Goal: Find specific page/section: Find specific page/section

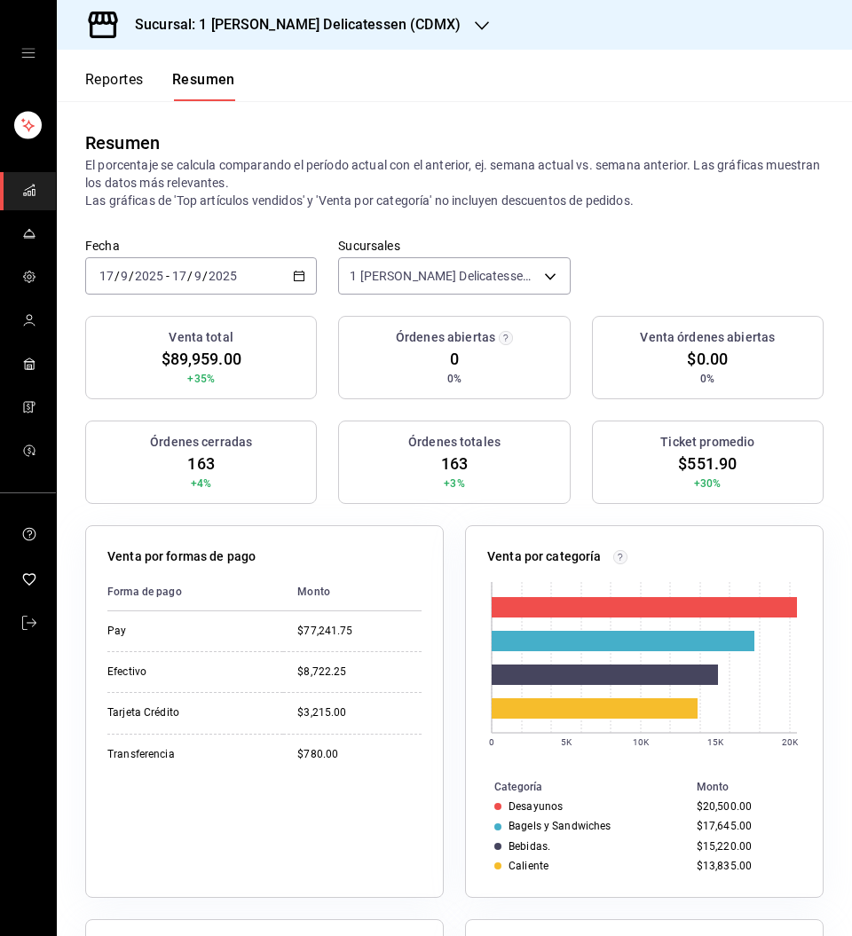
click at [113, 83] on button "Reportes" at bounding box center [114, 86] width 59 height 30
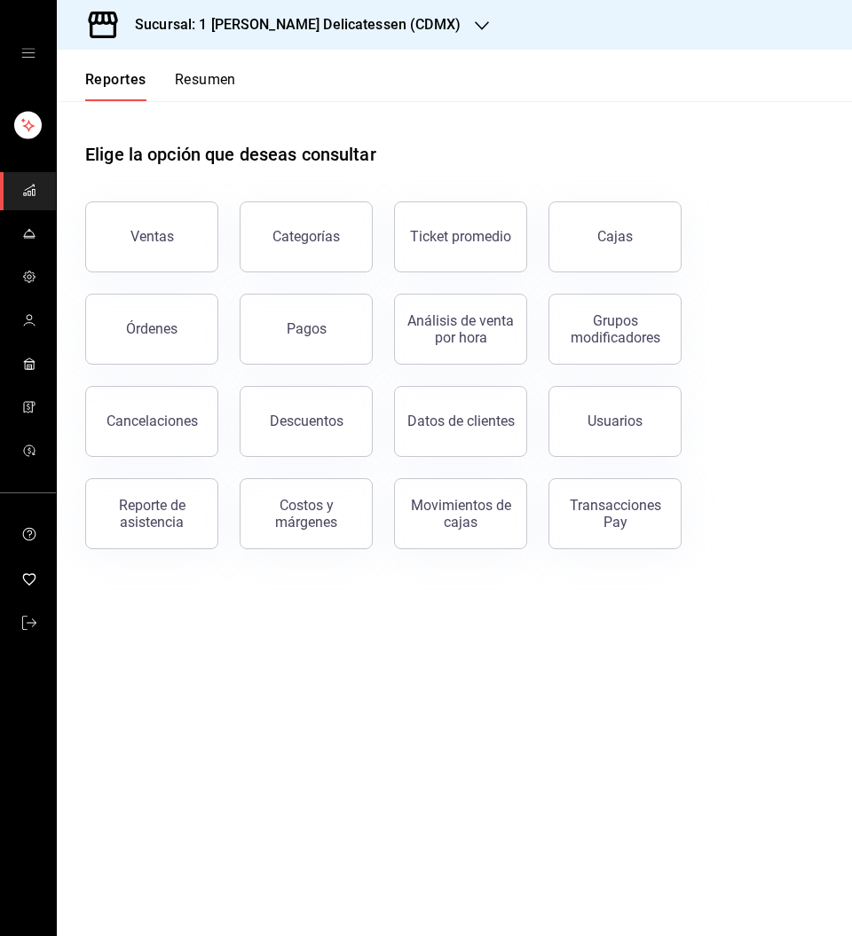
click at [654, 218] on link "Cajas" at bounding box center [615, 236] width 133 height 71
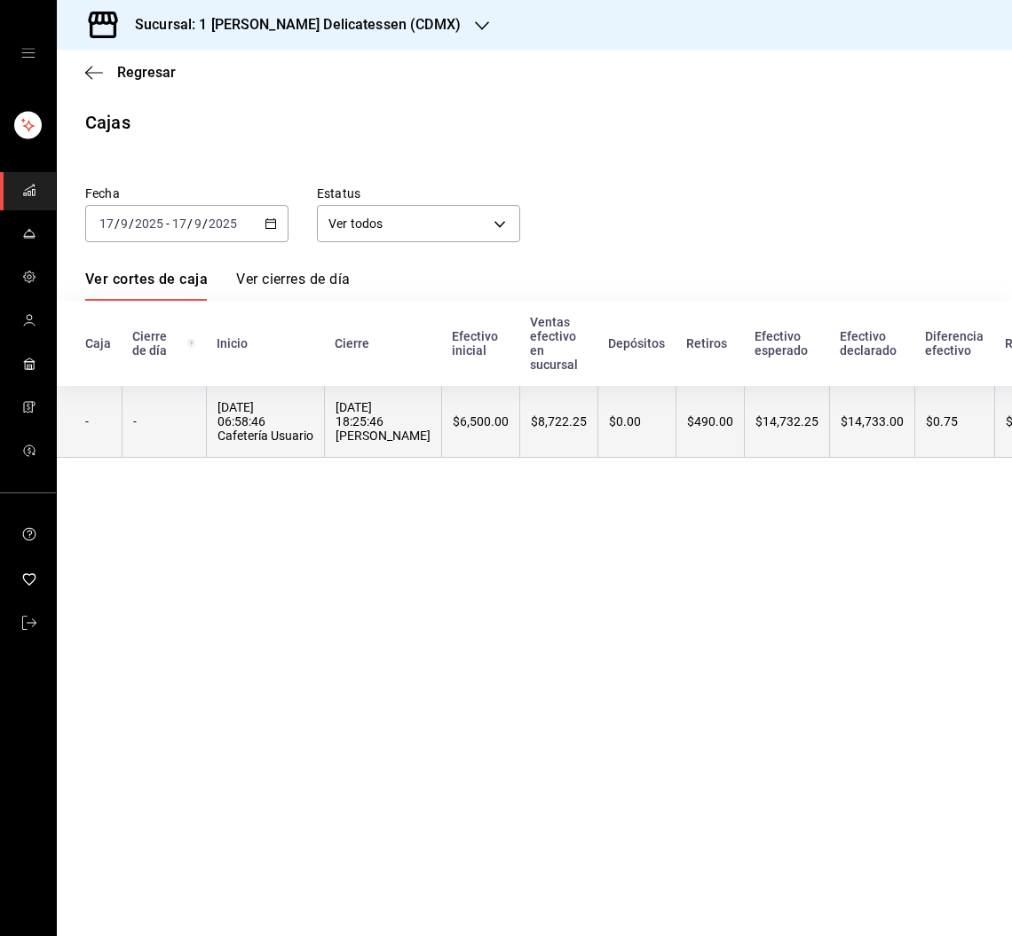
click at [552, 433] on th "$8,722.25" at bounding box center [558, 422] width 78 height 72
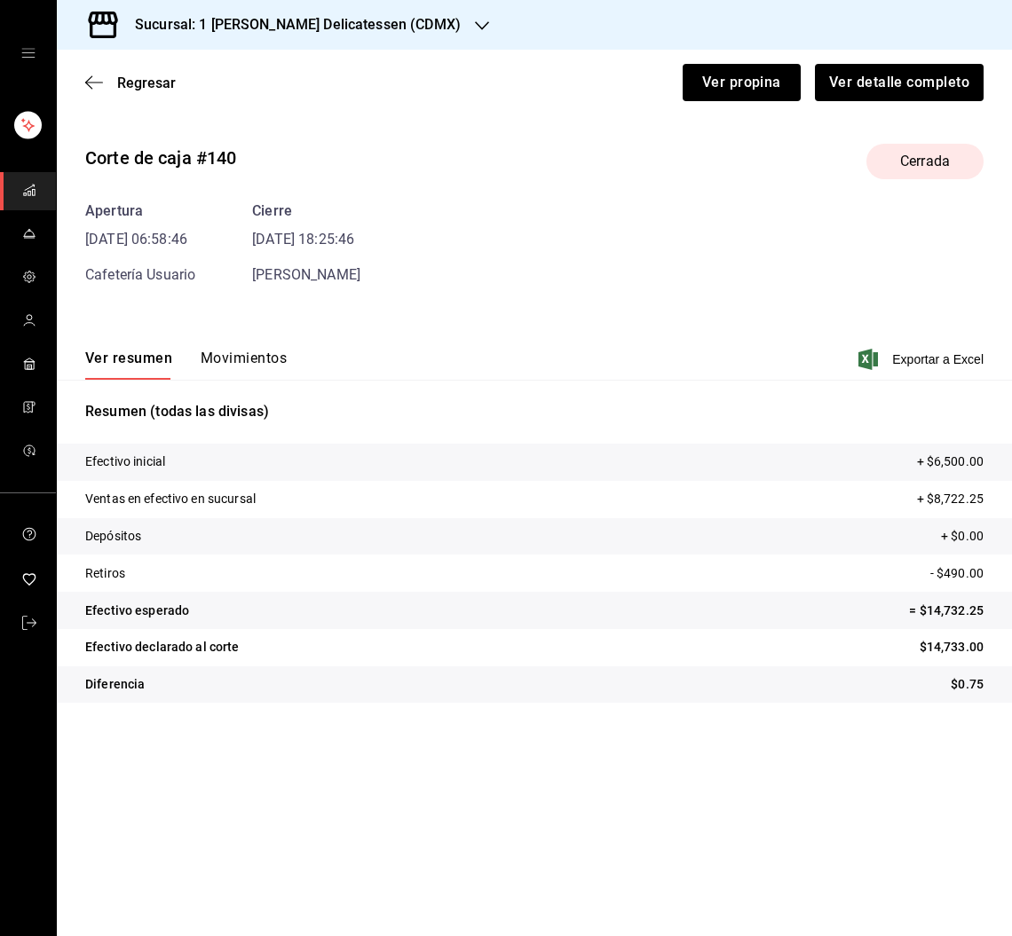
click at [256, 370] on button "Movimientos" at bounding box center [244, 365] width 86 height 30
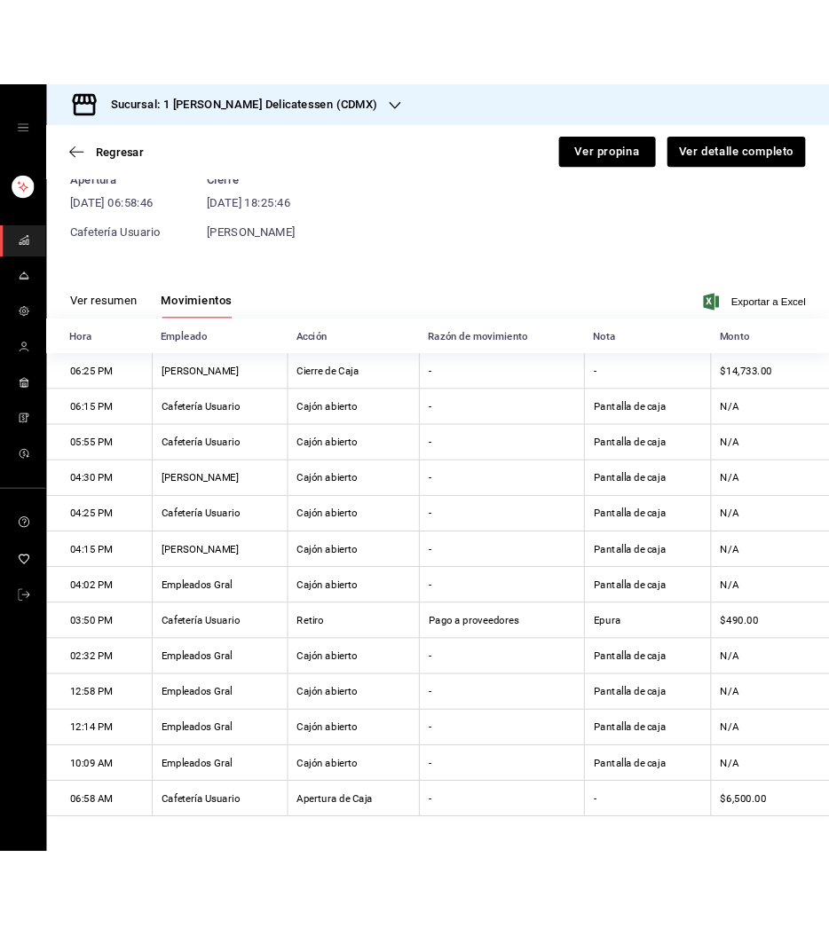
scroll to position [100, 0]
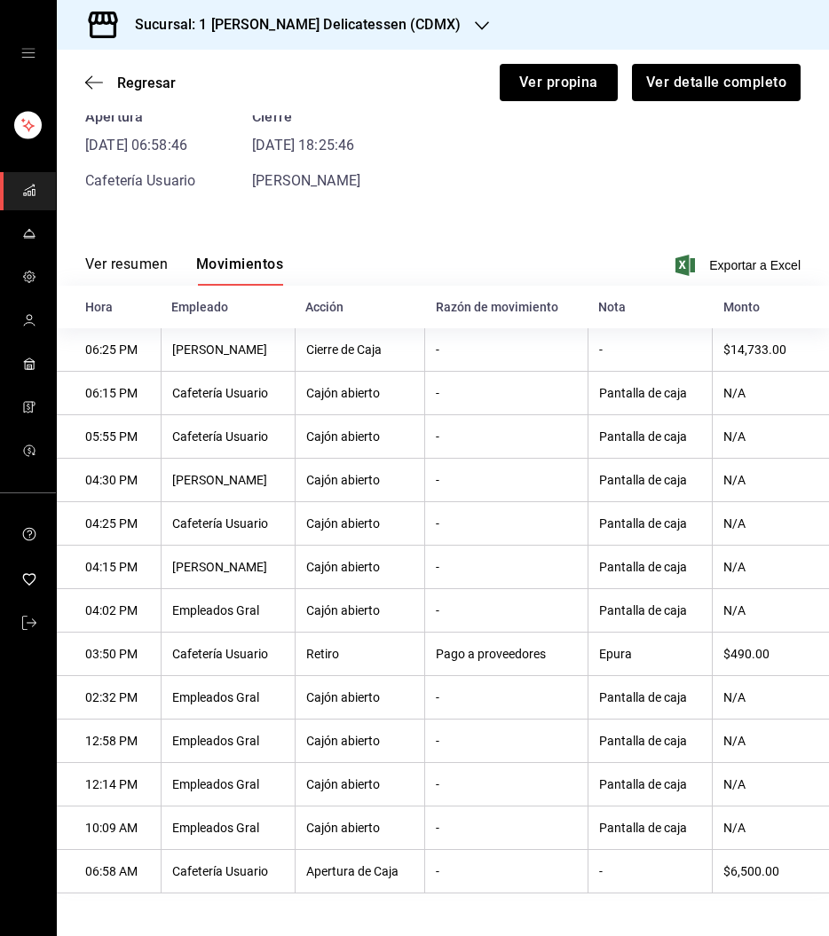
click at [149, 85] on span "Regresar" at bounding box center [146, 83] width 59 height 17
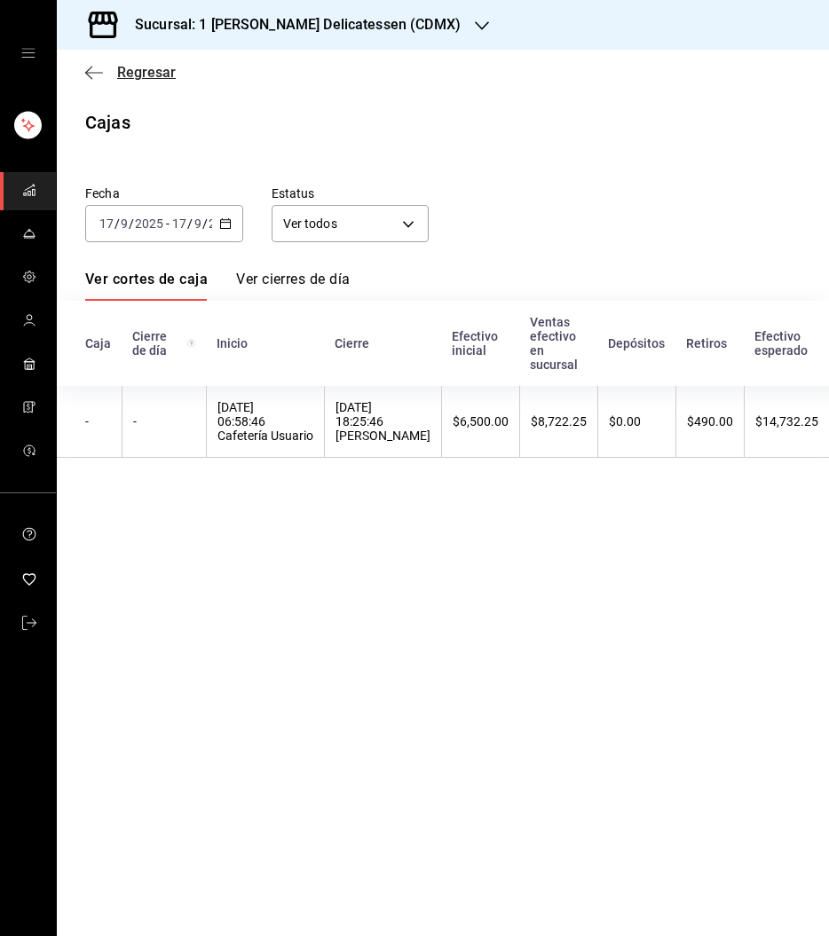
click at [146, 77] on span "Regresar" at bounding box center [146, 72] width 59 height 17
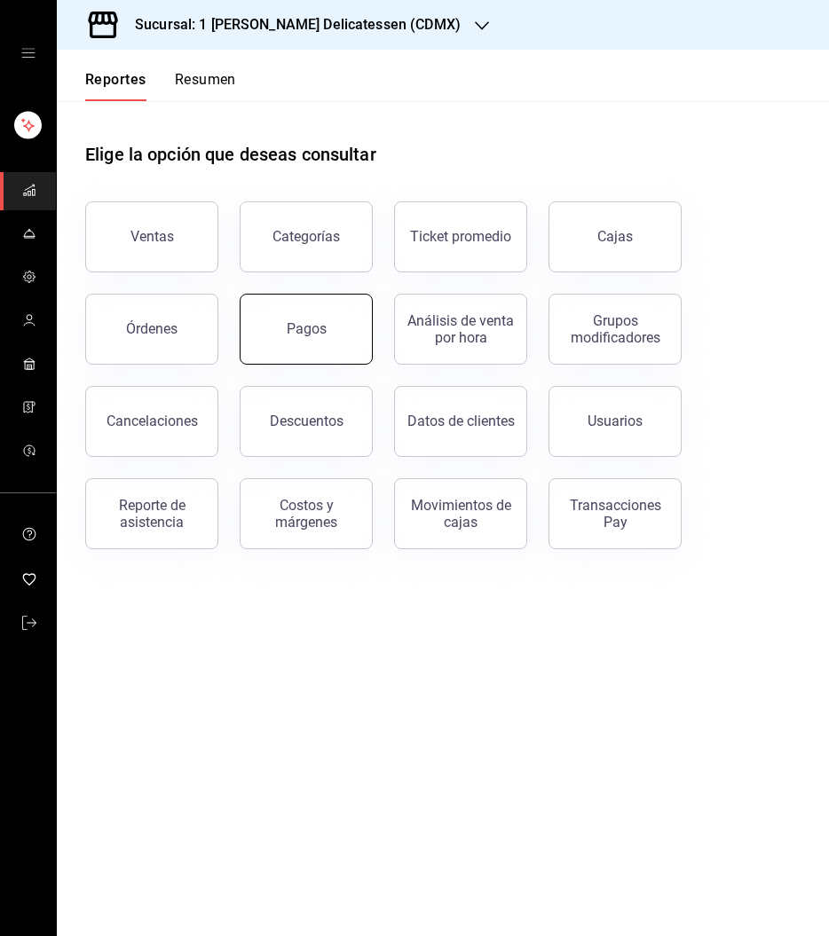
click at [304, 335] on div "Pagos" at bounding box center [307, 328] width 40 height 17
